Goal: Find specific page/section: Find specific page/section

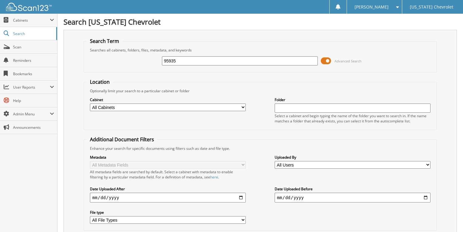
type input "95935"
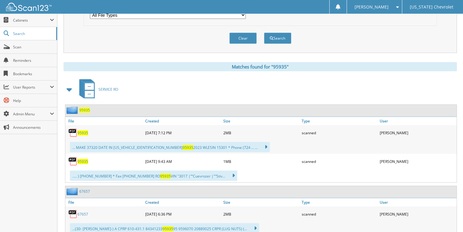
scroll to position [170, 0]
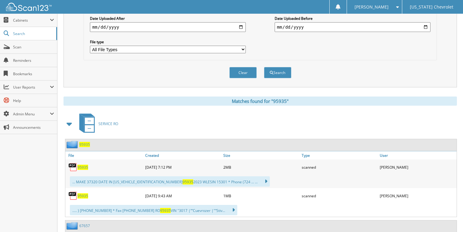
click at [80, 164] on span "95935" at bounding box center [82, 166] width 11 height 5
click at [83, 164] on span "95935" at bounding box center [82, 166] width 11 height 5
click at [81, 164] on span "95935" at bounding box center [82, 166] width 11 height 5
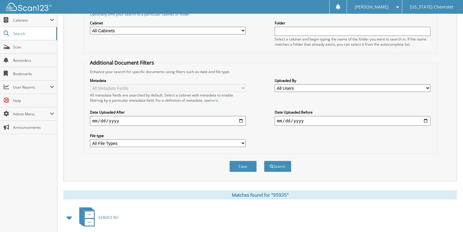
scroll to position [73, 0]
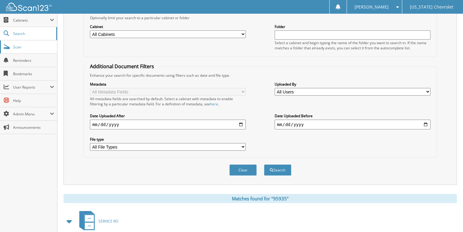
click at [22, 48] on span "Scan" at bounding box center [33, 46] width 41 height 5
